Goal: Information Seeking & Learning: Understand process/instructions

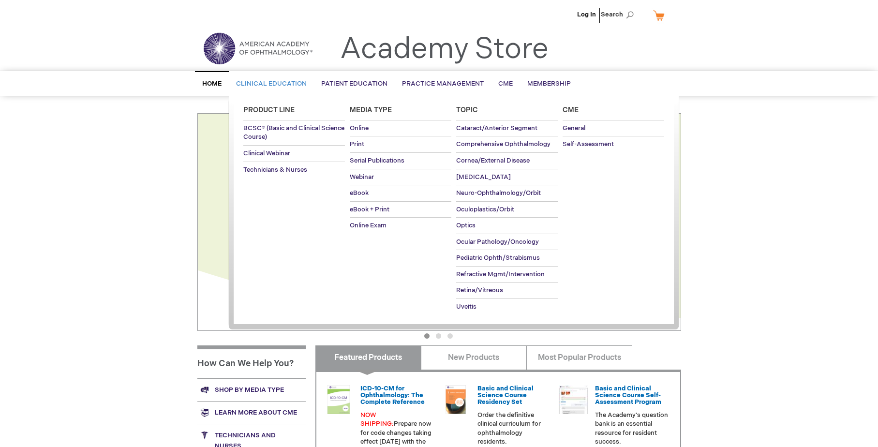
click at [267, 83] on span "Clinical Education" at bounding box center [271, 84] width 71 height 8
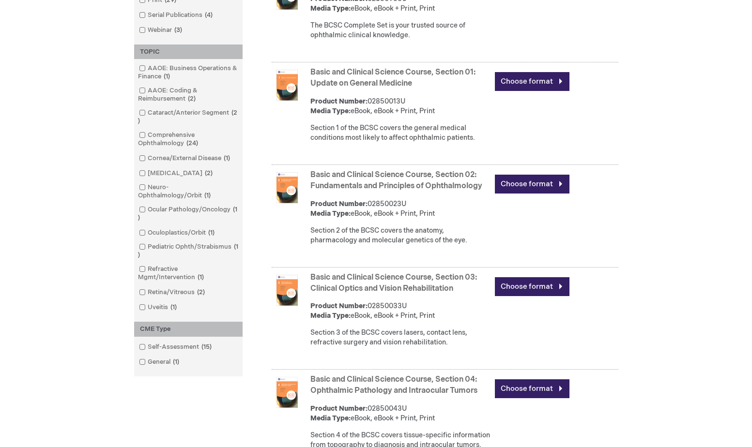
scroll to position [581, 0]
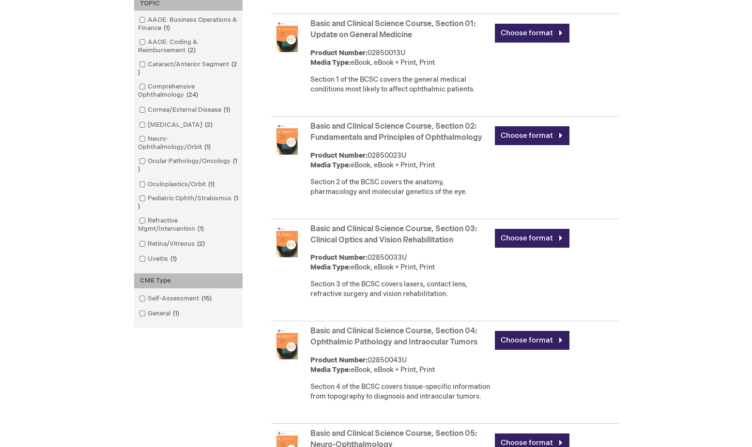
click at [329, 37] on link "Basic and Clinical Science Course, Section 01: Update on General Medicine" at bounding box center [392, 29] width 165 height 20
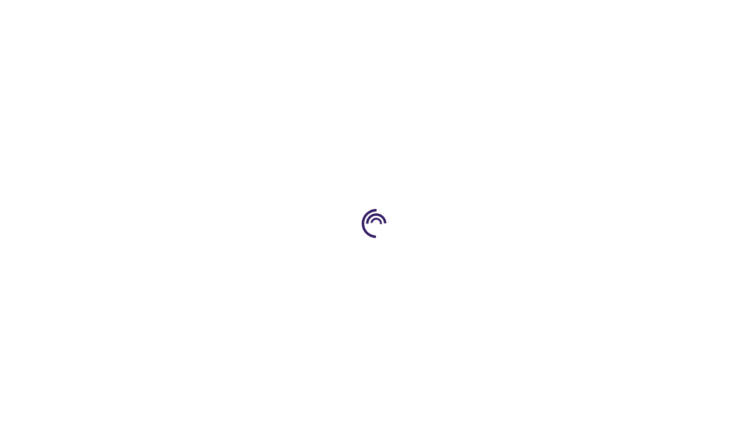
type input "0"
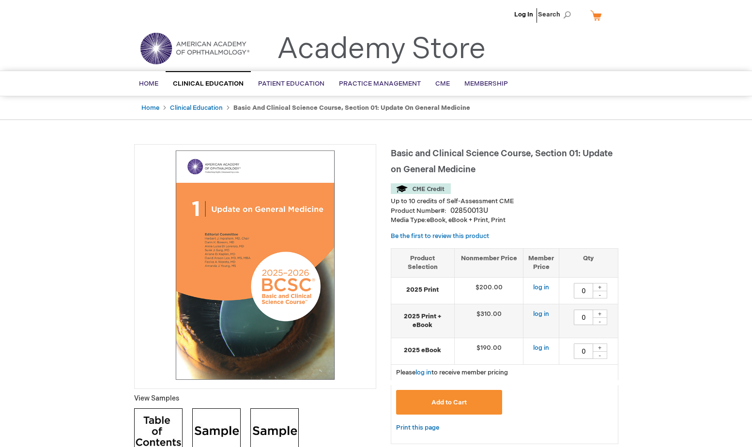
scroll to position [339, 0]
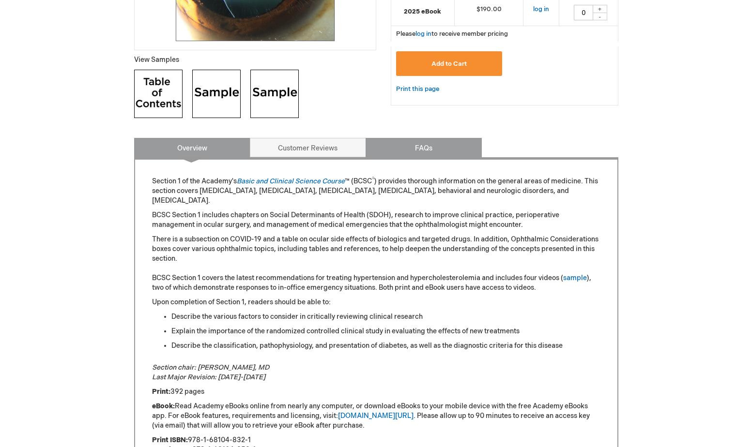
click at [416, 149] on link "FAQs" at bounding box center [423, 147] width 116 height 19
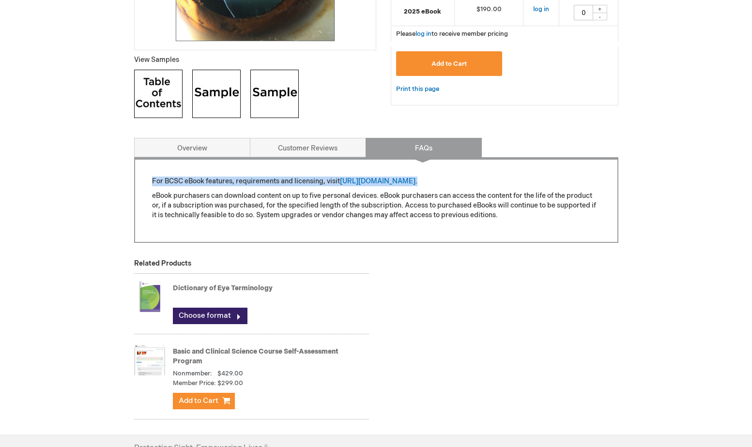
drag, startPoint x: 496, startPoint y: 179, endPoint x: 144, endPoint y: 182, distance: 351.3
click at [144, 182] on div "For BCSC eBook features, requirements and licensing, visit https://store.aao.or…" at bounding box center [376, 200] width 484 height 86
copy p "For BCSC eBook features, requirements and licensing, visit https://store.aao.or…"
click at [409, 197] on p "eBook purchasers can download content on up to five personal devices. eBook pur…" at bounding box center [376, 205] width 448 height 29
click at [686, 147] on div "Log In Search My Cart CLOSE RECENTLY ADDED ITEM(S) Close There are no items in …" at bounding box center [376, 124] width 752 height 927
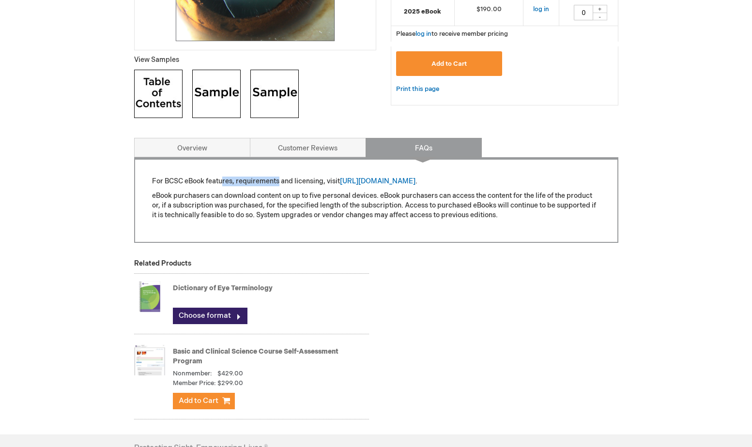
drag, startPoint x: 278, startPoint y: 181, endPoint x: 223, endPoint y: 174, distance: 55.6
click at [223, 174] on div "For BCSC eBook features, requirements and licensing, visit https://store.aao.or…" at bounding box center [376, 200] width 484 height 86
click at [689, 215] on div "Log In Search My Cart CLOSE RECENTLY ADDED ITEM(S) Close There are no items in …" at bounding box center [376, 124] width 752 height 927
click at [415, 179] on link "https://store.aao.org/ebooks-instructions" at bounding box center [377, 181] width 75 height 8
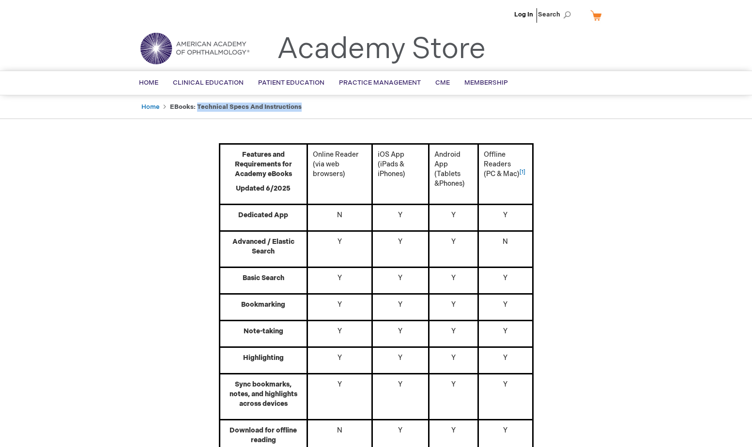
drag, startPoint x: 304, startPoint y: 107, endPoint x: 197, endPoint y: 111, distance: 107.0
click at [197, 111] on ul "Home eBooks: Technical Specs and Instructions" at bounding box center [376, 107] width 484 height 24
copy strong "Technical Specs and Instructions"
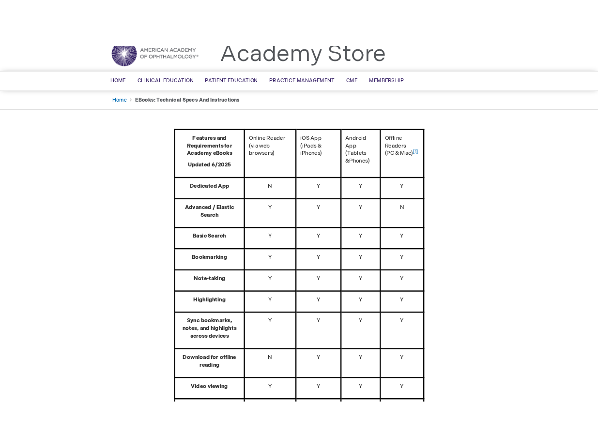
scroll to position [20, 0]
